Goal: Complete application form

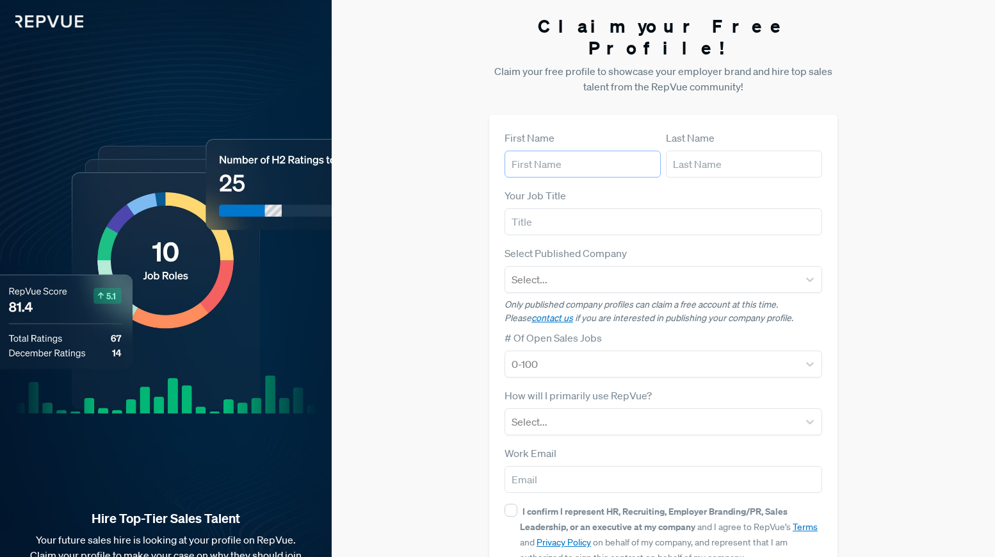
click at [546, 151] on input "text" at bounding box center [583, 164] width 156 height 27
type input "[PERSON_NAME]"
click at [613, 208] on input "text" at bounding box center [664, 221] width 318 height 27
type input "Co Founder"
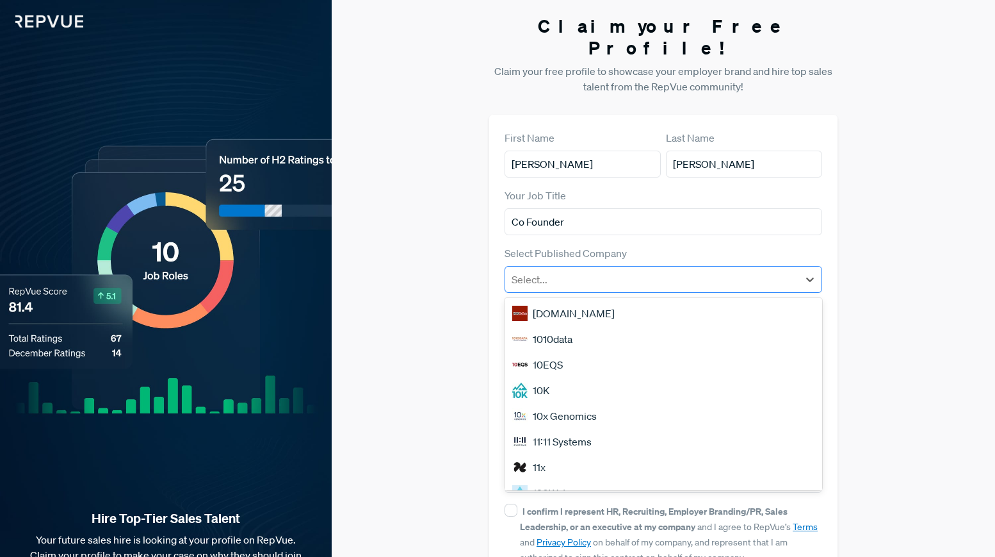
click at [610, 270] on div at bounding box center [652, 279] width 281 height 18
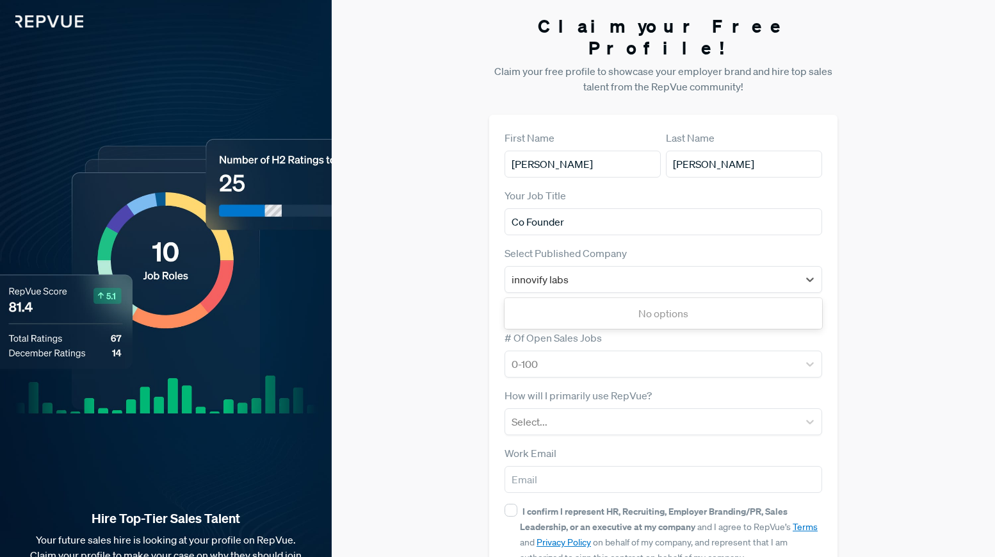
type input "innovify labs"
click at [947, 388] on div "Claim your Free Profile! Claim your free profile to showcase your employer bran…" at bounding box center [664, 322] width 664 height 644
click at [707, 270] on div at bounding box center [652, 279] width 281 height 18
click at [933, 309] on div "Claim your Free Profile! Claim your free profile to showcase your employer bran…" at bounding box center [664, 322] width 664 height 644
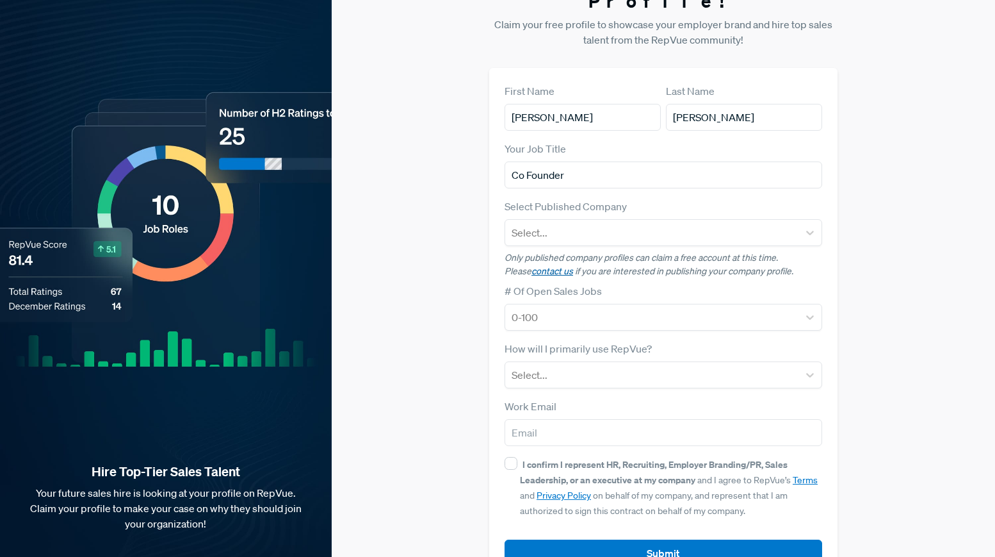
scroll to position [67, 0]
